Goal: Use online tool/utility: Use online tool/utility

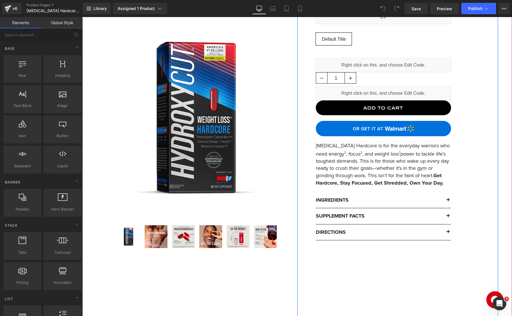
scroll to position [136, 0]
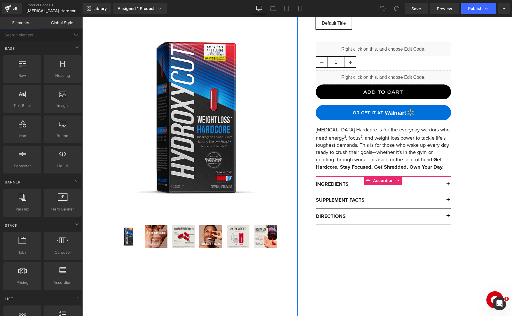
click at [448, 216] on button "button" at bounding box center [444, 217] width 11 height 16
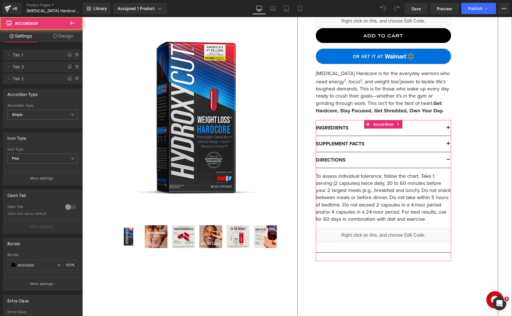
scroll to position [199, 0]
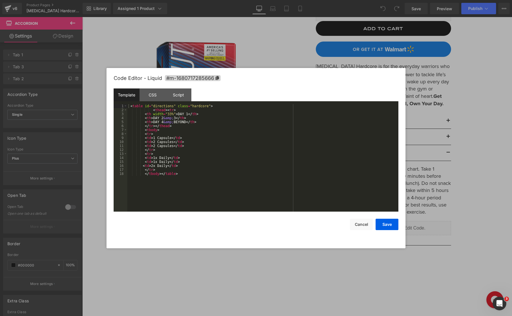
click at [367, 0] on div "You are previewing how the will restyle your page. You can not edit Elements in…" at bounding box center [256, 0] width 512 height 0
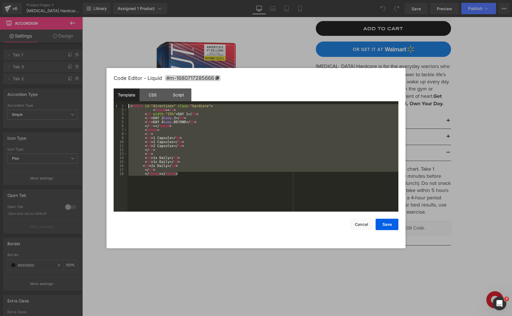
drag, startPoint x: 192, startPoint y: 177, endPoint x: 120, endPoint y: 94, distance: 109.5
click at [120, 94] on div "Template CSS Script Data 1 2 3 4 5 6 7 8 9 10 11 12 13 14 15 16 17 18 < table i…" at bounding box center [256, 149] width 284 height 123
click at [150, 96] on div "CSS" at bounding box center [152, 94] width 26 height 13
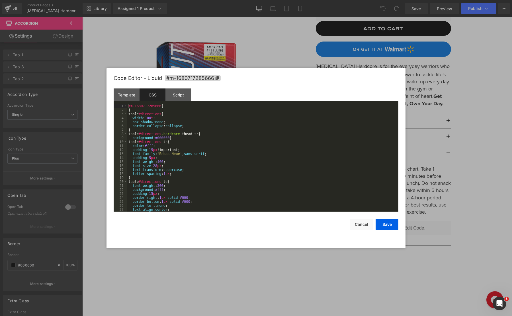
click at [198, 121] on div "#m-1680717285666 { } table #directions { width : 100 % ; box-shadow : none ; bo…" at bounding box center [261, 162] width 269 height 116
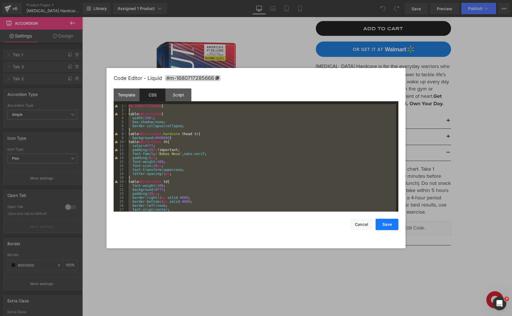
drag, startPoint x: 364, startPoint y: 221, endPoint x: 380, endPoint y: 221, distance: 15.4
click at [364, 221] on button "Cancel" at bounding box center [361, 224] width 23 height 11
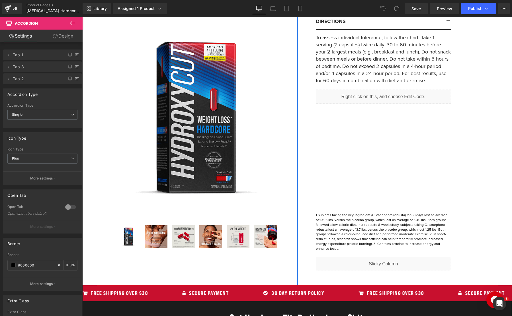
scroll to position [366, 0]
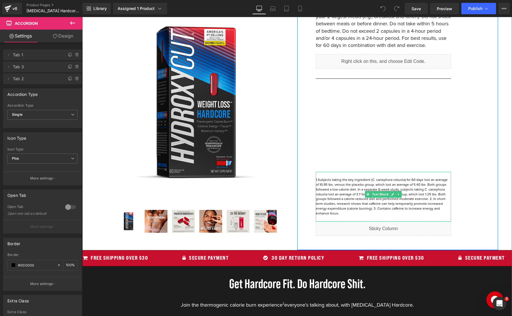
click at [393, 208] on p "1.Subjects taking the key ingredient (C. canephora robusta) for 60 days lost an…" at bounding box center [383, 197] width 135 height 38
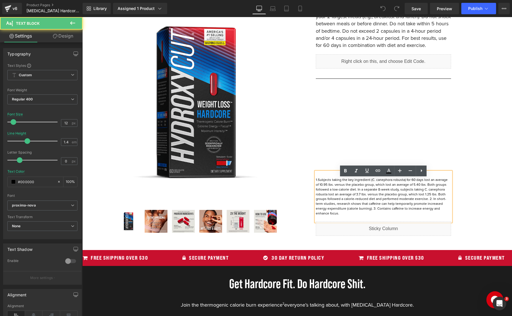
click at [364, 203] on p "1.Subjects taking the key ingredient (C. canephora robusta) for 60 days lost an…" at bounding box center [383, 197] width 135 height 38
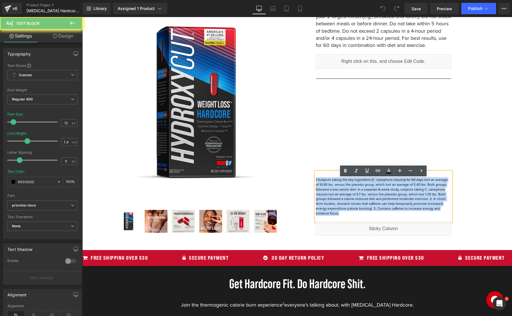
click at [364, 203] on p "1.Subjects taking the key ingredient (C. canephora robusta) for 60 days lost an…" at bounding box center [383, 197] width 135 height 38
copy p "1.Subjects taking the key ingredient (C. canephora robusta) for 60 days lost an…"
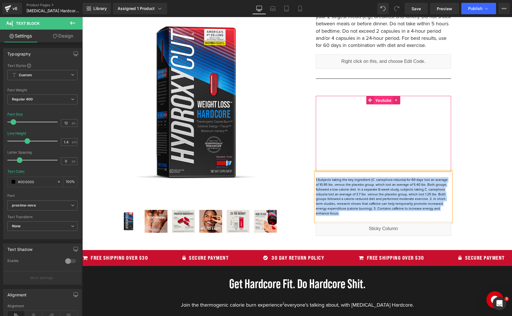
click at [386, 105] on span "Youtube" at bounding box center [383, 100] width 19 height 9
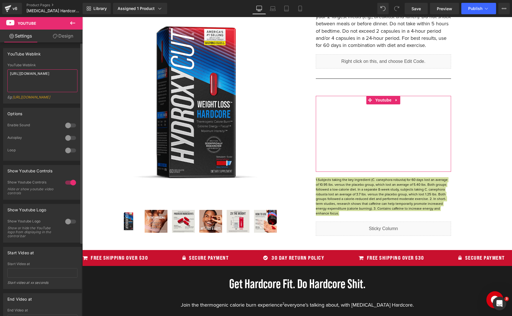
click at [49, 74] on textarea "https://www.youtube.com/watch?v=97crjZOOSnE" at bounding box center [42, 80] width 70 height 23
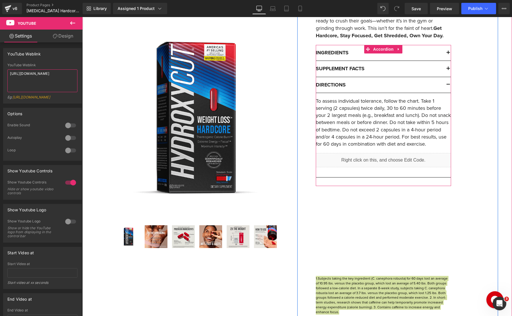
scroll to position [211, 0]
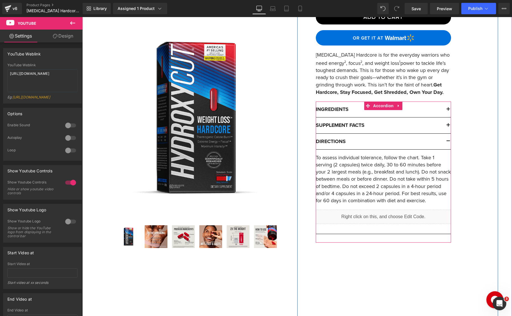
click at [394, 126] on icon at bounding box center [394, 125] width 1 height 2
click at [449, 125] on div at bounding box center [449, 172] width 1 height 141
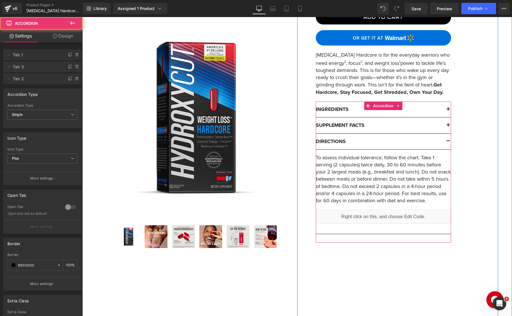
click at [446, 126] on button "button" at bounding box center [444, 125] width 11 height 16
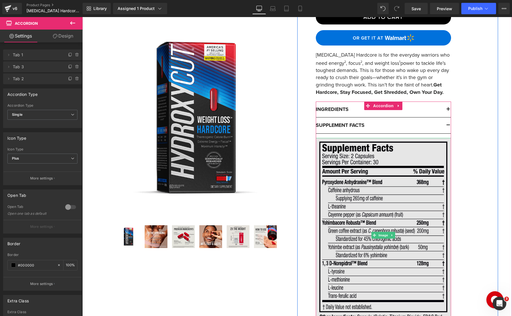
click at [399, 155] on img at bounding box center [383, 235] width 135 height 195
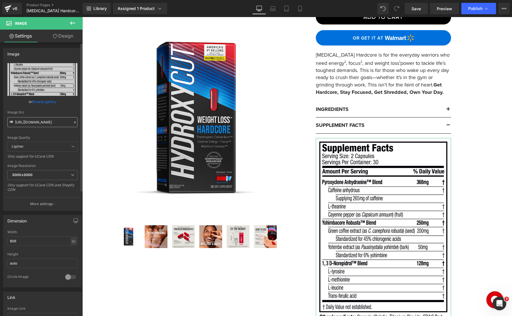
scroll to position [0, 88]
click at [36, 123] on input "https://cdn.shopify.com/s/files/1/0583/7701/1337/files/hyd-hardcore-supp-facts-…" at bounding box center [42, 122] width 70 height 10
